Goal: Task Accomplishment & Management: Complete application form

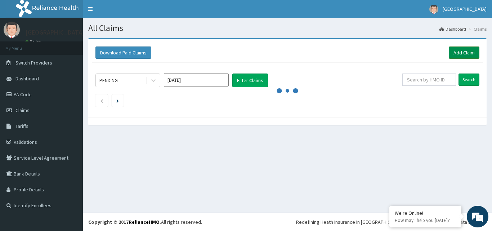
click at [465, 56] on link "Add Claim" at bounding box center [464, 52] width 31 height 12
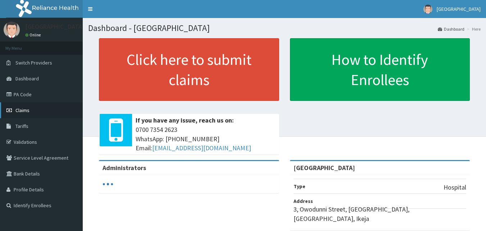
click at [35, 112] on link "Claims" at bounding box center [41, 110] width 83 height 16
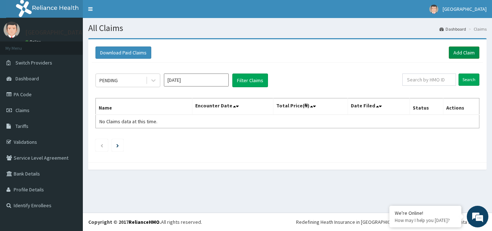
click at [470, 55] on link "Add Claim" at bounding box center [464, 52] width 31 height 12
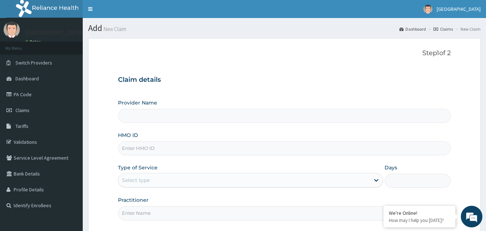
type input "[GEOGRAPHIC_DATA]"
click at [235, 147] on input "HMO ID" at bounding box center [284, 148] width 333 height 14
type input "c"
type input "CIP/10138/A"
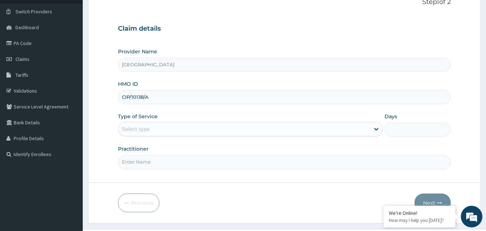
scroll to position [67, 0]
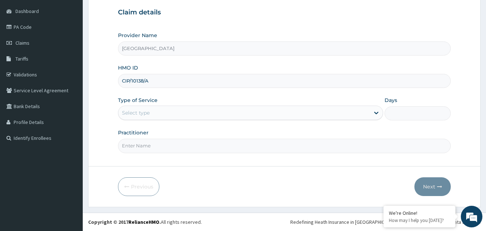
click at [150, 113] on div "Select type" at bounding box center [136, 112] width 28 height 7
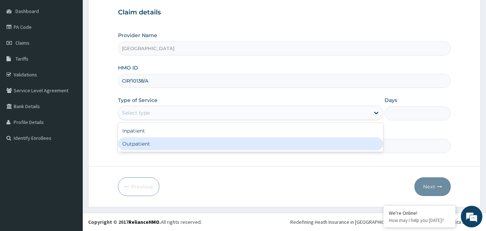
click at [145, 145] on div "Outpatient" at bounding box center [250, 143] width 265 height 13
type input "1"
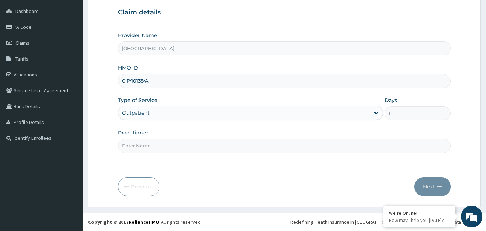
click at [157, 145] on input "Practitioner" at bounding box center [284, 146] width 333 height 14
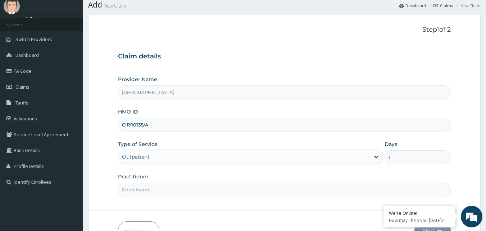
scroll to position [36, 0]
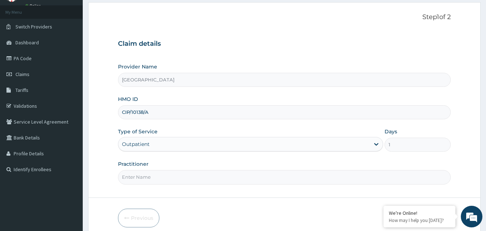
click at [158, 177] on input "Practitioner" at bounding box center [284, 177] width 333 height 14
type input "D"
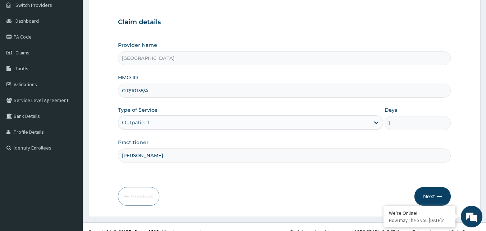
scroll to position [67, 0]
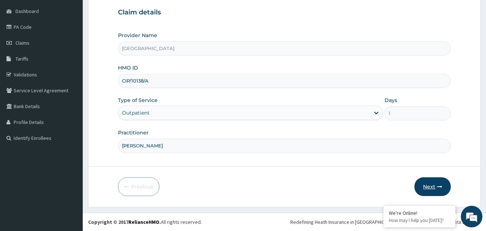
type input "DR DADA"
click at [430, 185] on button "Next" at bounding box center [433, 186] width 36 height 19
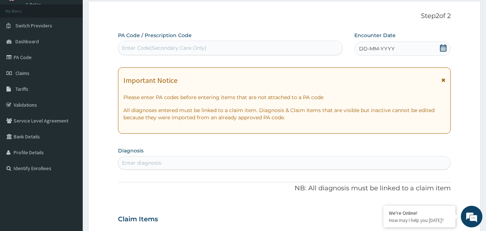
scroll to position [0, 0]
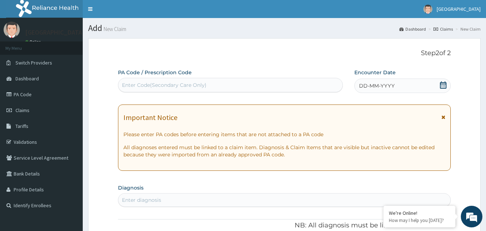
click at [443, 85] on icon at bounding box center [443, 84] width 7 height 7
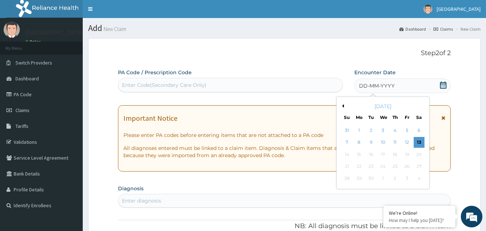
click at [343, 105] on button "Previous Month" at bounding box center [343, 106] width 4 height 4
click at [360, 152] on div "11" at bounding box center [359, 154] width 11 height 11
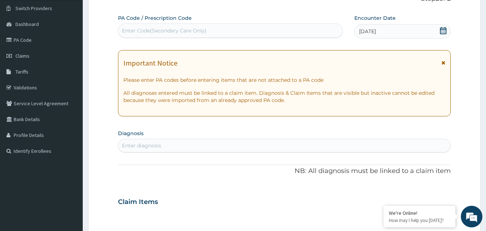
scroll to position [72, 0]
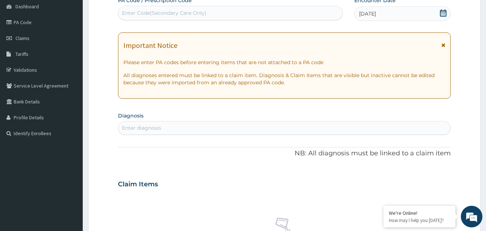
click at [220, 128] on div "Enter diagnosis" at bounding box center [284, 128] width 333 height 12
click at [267, 13] on div "Enter Code(Secondary Care Only)" at bounding box center [230, 13] width 225 height 12
type input "PA/C54927"
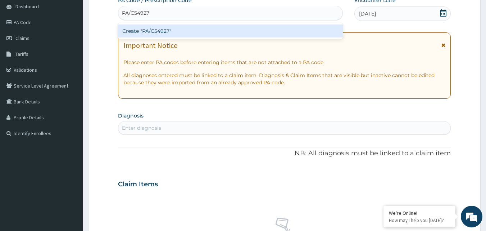
click at [181, 34] on div "Create "PA/C54927"" at bounding box center [230, 30] width 225 height 13
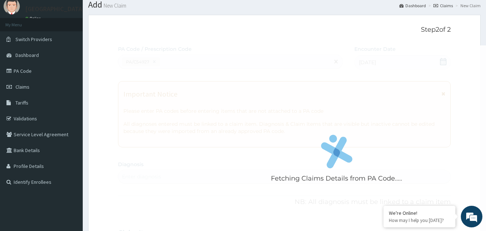
scroll to position [36, 0]
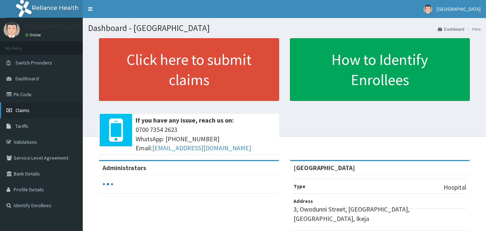
click at [21, 113] on span "Claims" at bounding box center [22, 110] width 14 height 6
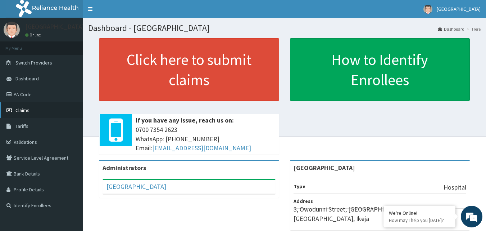
click at [52, 108] on link "Claims" at bounding box center [41, 110] width 83 height 16
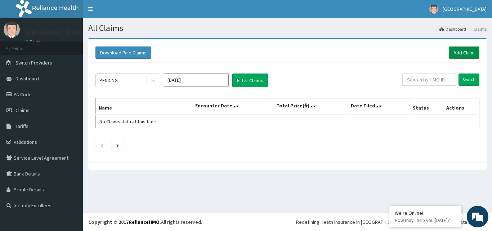
click at [465, 53] on link "Add Claim" at bounding box center [464, 52] width 31 height 12
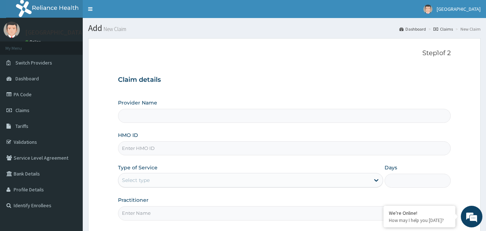
type input "[GEOGRAPHIC_DATA]"
click at [190, 152] on input "HMO ID" at bounding box center [284, 148] width 333 height 14
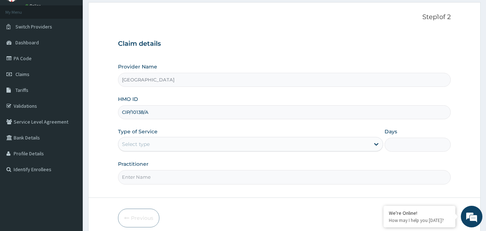
type input "CIP/10138/A"
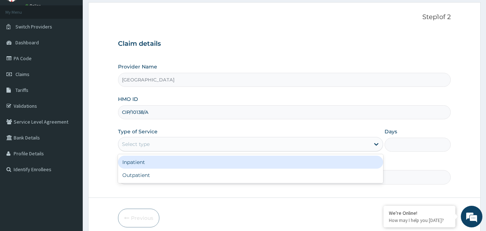
click at [169, 145] on div "Select type" at bounding box center [244, 144] width 252 height 12
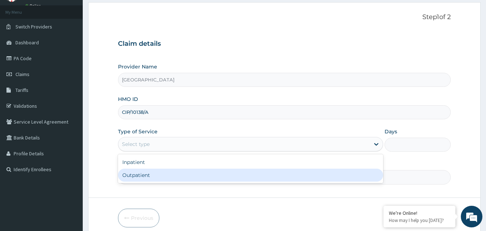
click at [158, 180] on div "Outpatient" at bounding box center [250, 174] width 265 height 13
type input "1"
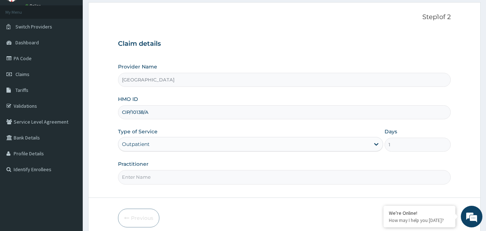
click at [158, 179] on input "Practitioner" at bounding box center [284, 177] width 333 height 14
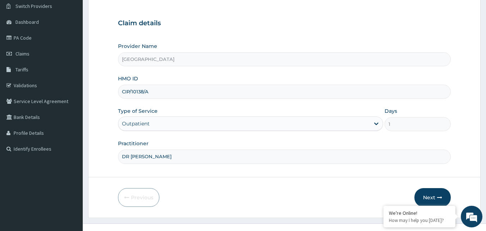
scroll to position [67, 0]
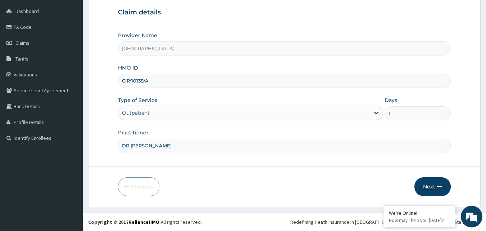
type input "DR CALEB"
click at [440, 187] on icon "button" at bounding box center [439, 186] width 5 height 5
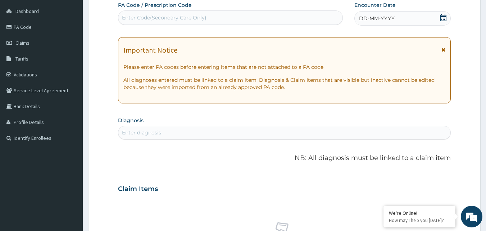
click at [271, 16] on div "Enter Code(Secondary Care Only)" at bounding box center [230, 18] width 225 height 12
type input "PA/C54927"
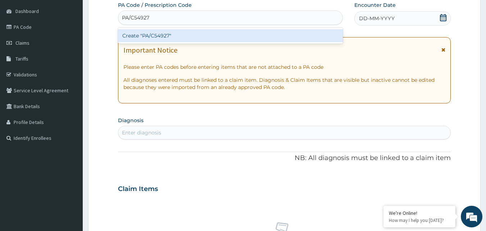
click at [262, 32] on div "Create "PA/C54927"" at bounding box center [230, 35] width 225 height 13
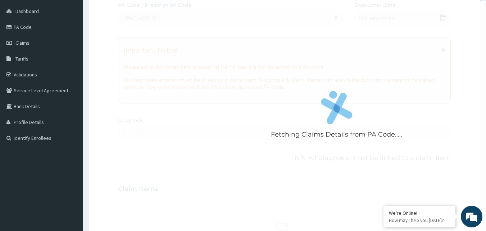
scroll to position [76, 0]
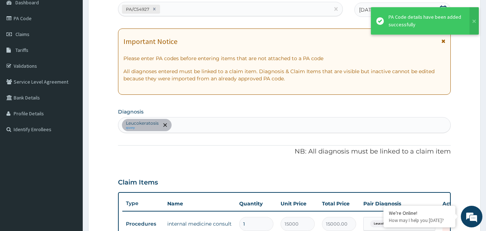
click at [238, 13] on div "PA/C54927" at bounding box center [224, 9] width 212 height 12
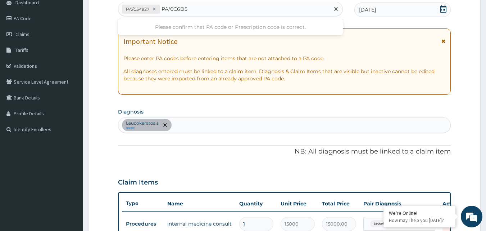
type input "PA/0C6D5A"
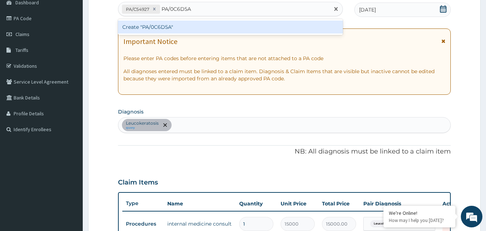
click at [240, 32] on div "Create "PA/0C6D5A"" at bounding box center [230, 27] width 225 height 13
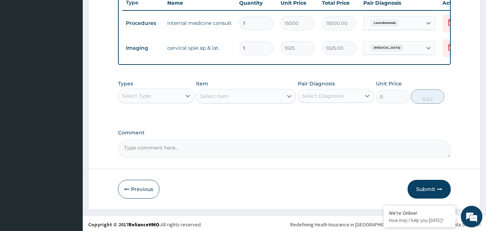
scroll to position [284, 0]
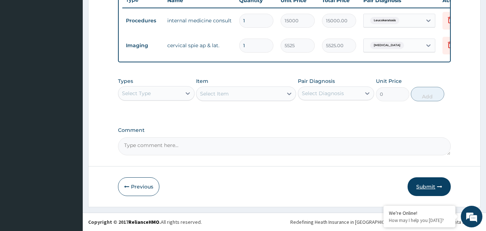
click at [430, 187] on button "Submit" at bounding box center [429, 186] width 43 height 19
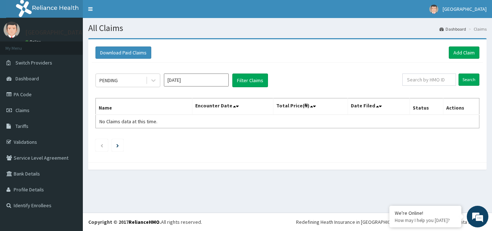
click at [419, 139] on div "PENDING [DATE] Filter Claims Search Name Encounter Date Total Price(₦) Date Fil…" at bounding box center [287, 111] width 391 height 96
click at [419, 137] on div "PENDING [DATE] Filter Claims Search Name Encounter Date Total Price(₦) Date Fil…" at bounding box center [287, 111] width 391 height 96
click at [439, 196] on div "All Claims Dashboard Claims Download Paid Claims Add Claim × Note you can only …" at bounding box center [287, 115] width 409 height 194
